Goal: Information Seeking & Learning: Learn about a topic

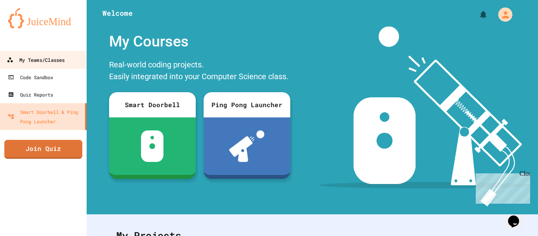
click at [40, 59] on div "My Teams/Classes" at bounding box center [36, 60] width 58 height 10
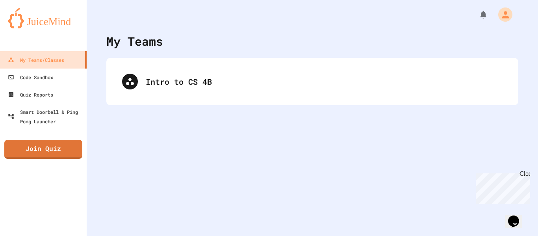
click at [147, 54] on div "My Teams Intro to CS 4B" at bounding box center [312, 118] width 451 height 236
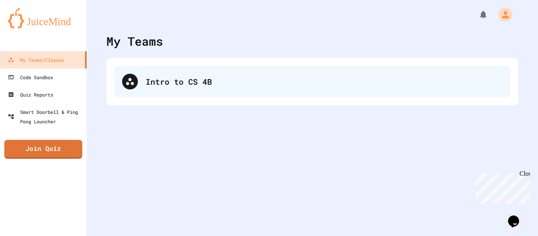
click at [156, 73] on div "Intro to CS 4B" at bounding box center [312, 82] width 396 height 32
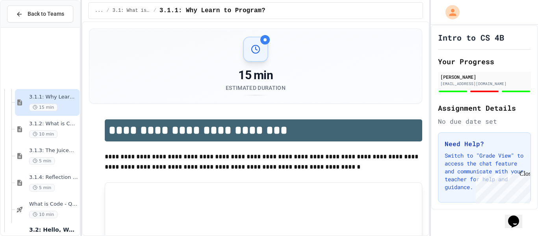
scroll to position [156, 0]
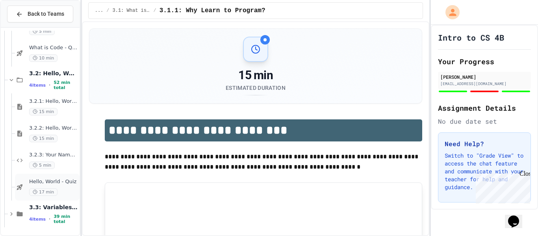
click at [63, 179] on span "Hello, World - Quiz" at bounding box center [53, 181] width 49 height 7
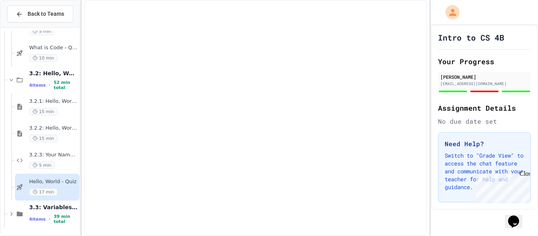
scroll to position [147, 0]
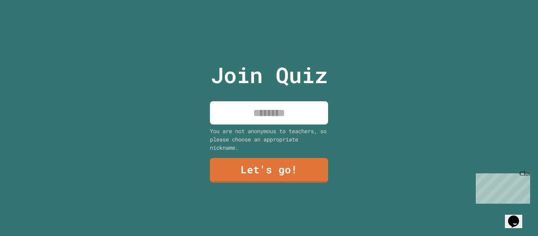
click at [291, 103] on input at bounding box center [269, 112] width 118 height 23
type input "******"
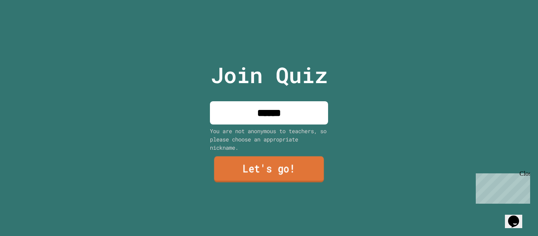
click at [310, 173] on link "Let's go!" at bounding box center [269, 169] width 110 height 26
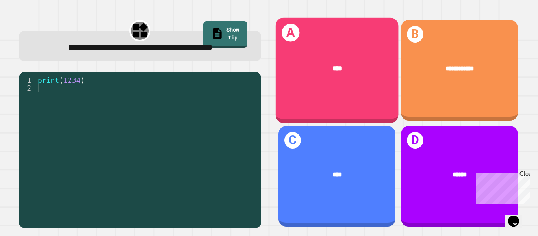
click at [356, 57] on div "****" at bounding box center [336, 68] width 123 height 37
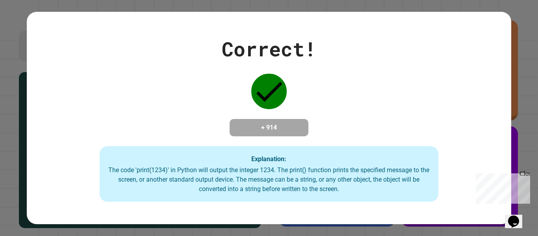
click at [356, 57] on div "Correct! + 914 Explanation: The code 'print(1234)' in Python will output the in…" at bounding box center [269, 118] width 484 height 168
click at [356, 58] on div "Correct! + 914 Explanation: The code 'print(1234)' in Python will output the in…" at bounding box center [269, 118] width 484 height 168
click at [265, 156] on div "Explanation: The code 'print(1234)' in Python will output the integer 1234. The…" at bounding box center [269, 174] width 339 height 56
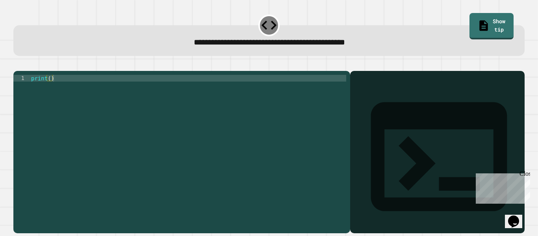
click at [214, 90] on div "print ( )" at bounding box center [188, 148] width 317 height 147
click at [50, 88] on div "print ( )" at bounding box center [188, 148] width 317 height 147
type textarea "**********"
click at [449, 90] on div "Output shell" at bounding box center [437, 161] width 175 height 181
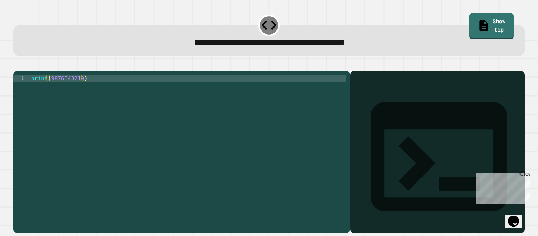
click at [392, 98] on div "Output shell" at bounding box center [437, 161] width 175 height 181
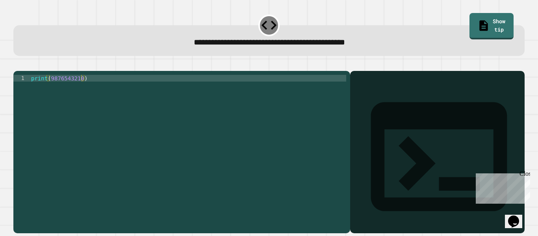
click at [371, 102] on icon at bounding box center [439, 156] width 136 height 109
drag, startPoint x: 236, startPoint y: 127, endPoint x: 222, endPoint y: 193, distance: 66.8
click at [222, 193] on div "print ( 9876543210 )" at bounding box center [188, 148] width 317 height 147
click at [25, 71] on icon "button" at bounding box center [22, 70] width 4 height 6
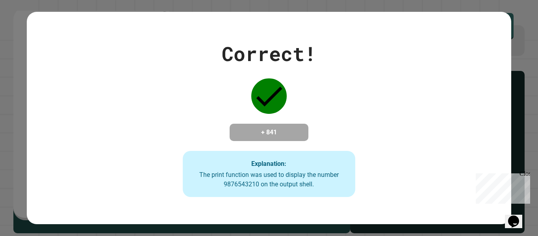
click at [297, 90] on div "Correct! + 841 Explanation: The print function was used to display the number 9…" at bounding box center [268, 118] width 247 height 158
click at [267, 105] on icon at bounding box center [268, 95] width 35 height 35
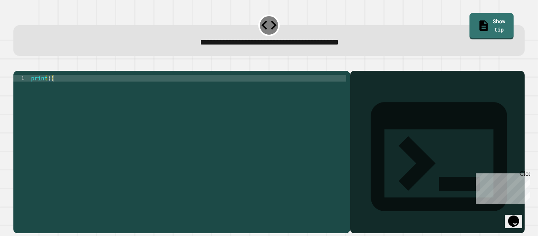
click at [50, 88] on div "print ( )" at bounding box center [188, 148] width 317 height 147
type textarea "**********"
click at [25, 70] on icon "button" at bounding box center [22, 70] width 4 height 6
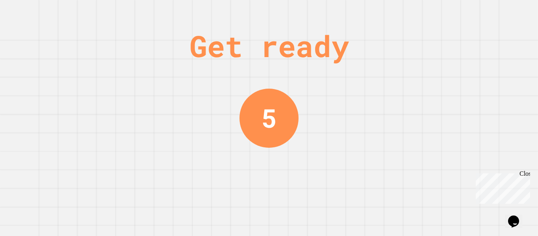
scroll to position [0, 0]
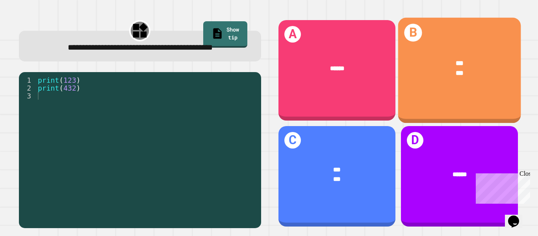
click at [434, 63] on div "***" at bounding box center [460, 63] width 96 height 10
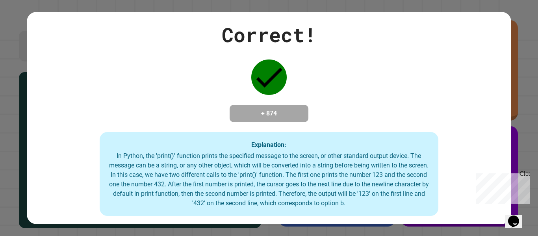
click at [538, 18] on div "Correct! + 874 Explanation: In Python, the 'print()' function prints the specif…" at bounding box center [269, 118] width 538 height 236
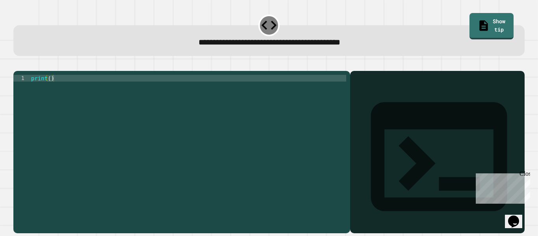
click at [50, 90] on div "print ( )" at bounding box center [188, 148] width 317 height 147
type textarea "**********"
click at [24, 60] on div "**********" at bounding box center [269, 147] width 516 height 177
click at [17, 65] on button "button" at bounding box center [17, 65] width 0 height 0
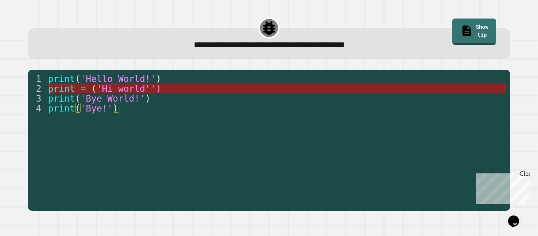
click at [98, 87] on span "'Hi world'')" at bounding box center [129, 89] width 65 height 10
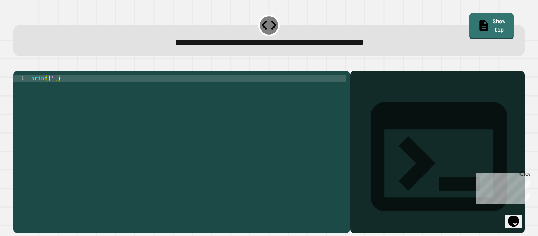
click at [54, 90] on div "print ( '' )" at bounding box center [188, 148] width 317 height 147
click at [17, 65] on icon "button" at bounding box center [17, 65] width 0 height 0
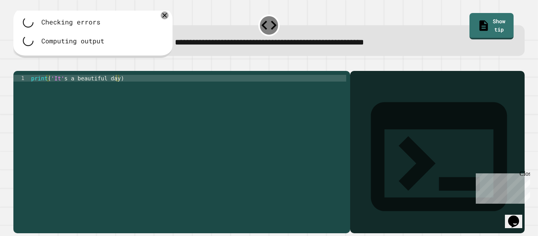
scroll to position [0, 11]
click at [117, 89] on div "print ( 'It' s a beautiful day )" at bounding box center [188, 148] width 317 height 147
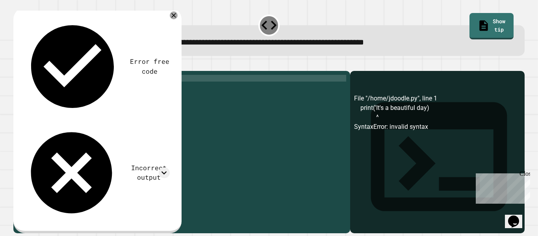
scroll to position [0, 11]
click at [17, 65] on icon "button" at bounding box center [17, 65] width 0 height 0
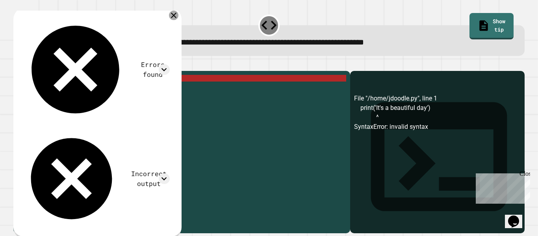
click at [178, 13] on icon at bounding box center [173, 15] width 9 height 9
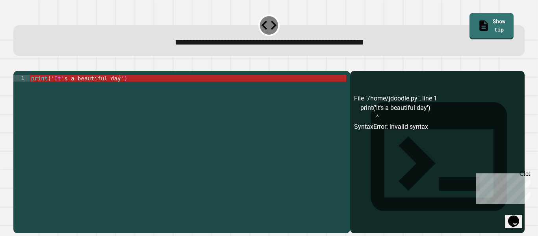
click at [25, 69] on icon "button" at bounding box center [22, 70] width 4 height 6
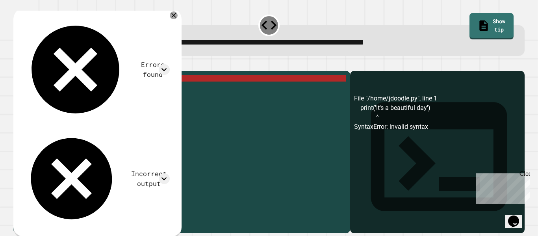
click at [120, 89] on div "print ( 'It' s a beautiful day ')" at bounding box center [188, 148] width 317 height 147
click at [125, 92] on div "print ( 'It' s a beautiful day ')" at bounding box center [188, 148] width 317 height 147
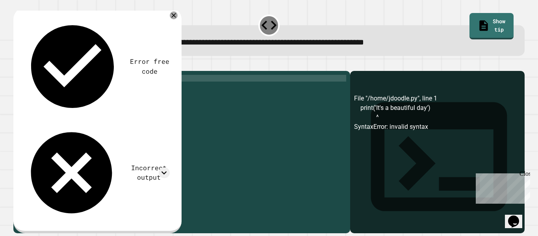
click at [17, 65] on button "button" at bounding box center [17, 65] width 0 height 0
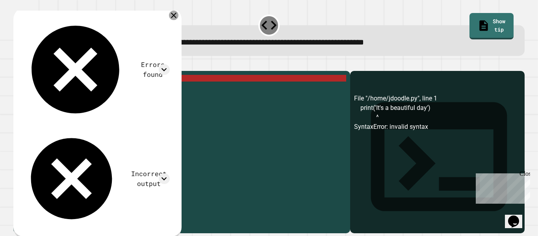
click at [178, 16] on icon at bounding box center [173, 15] width 9 height 9
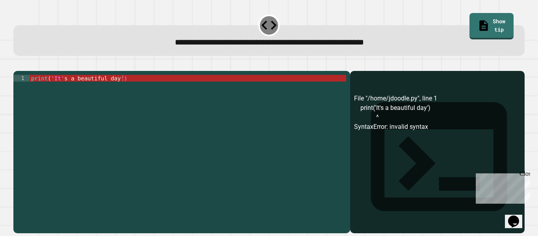
click at [49, 87] on div "print ( 'It' s a beautiful day ')" at bounding box center [188, 148] width 317 height 147
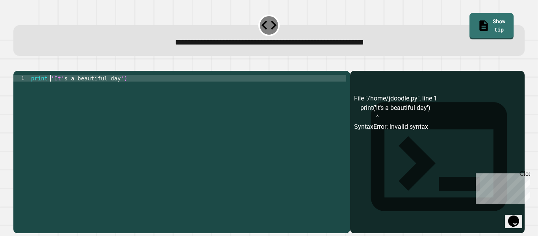
scroll to position [0, 3]
click at [413, 130] on div "File "/home/jdoodle.py", line 1 print('It's a beautiful day') ^ SyntaxError: in…" at bounding box center [437, 163] width 167 height 139
click at [470, 19] on link "Show tip" at bounding box center [492, 26] width 44 height 28
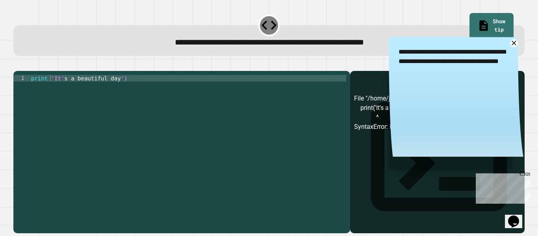
click at [59, 91] on div "print 'It' s a beautiful day ')" at bounding box center [188, 148] width 317 height 147
click at [49, 89] on div "print 'It' s a beautiful day ')" at bounding box center [188, 148] width 317 height 147
type textarea "**********"
click at [17, 65] on icon "button" at bounding box center [17, 65] width 0 height 0
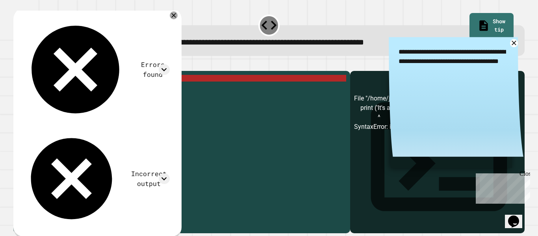
click at [124, 89] on div "print ( 'It' s a beautiful day ')" at bounding box center [188, 148] width 317 height 147
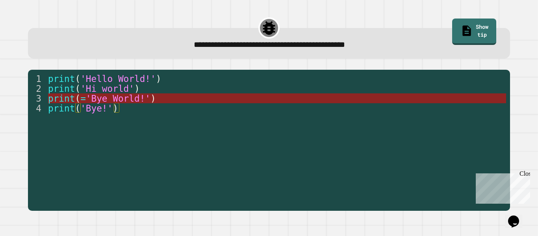
click at [119, 97] on span "'Bye World!'" at bounding box center [118, 98] width 65 height 10
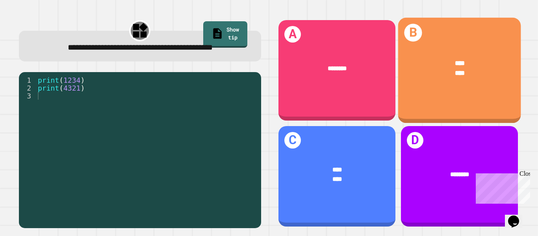
click at [444, 74] on div "****" at bounding box center [460, 73] width 96 height 10
